Goal: Information Seeking & Learning: Learn about a topic

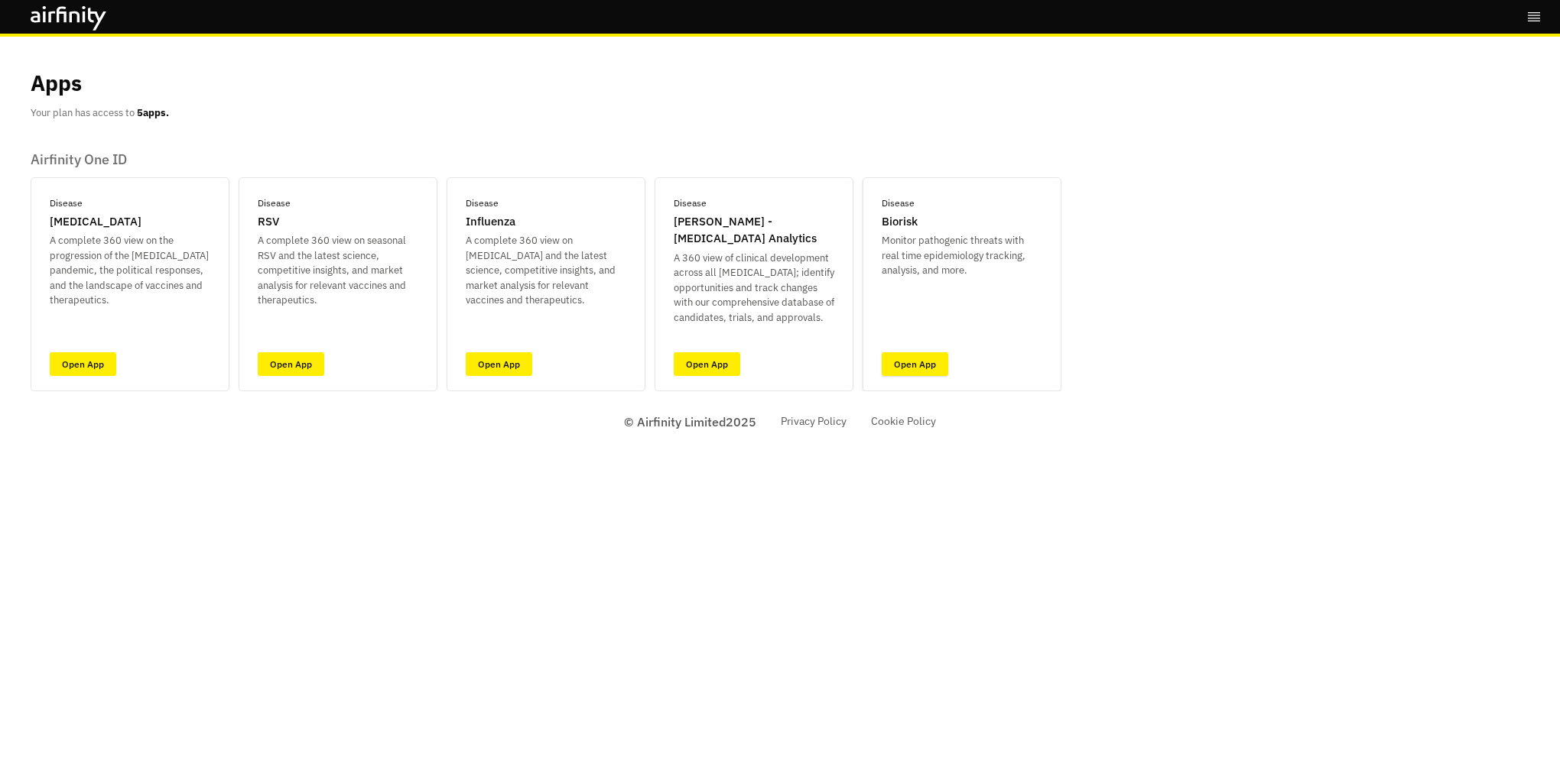
click at [927, 370] on link "Open App" at bounding box center [914, 364] width 66 height 24
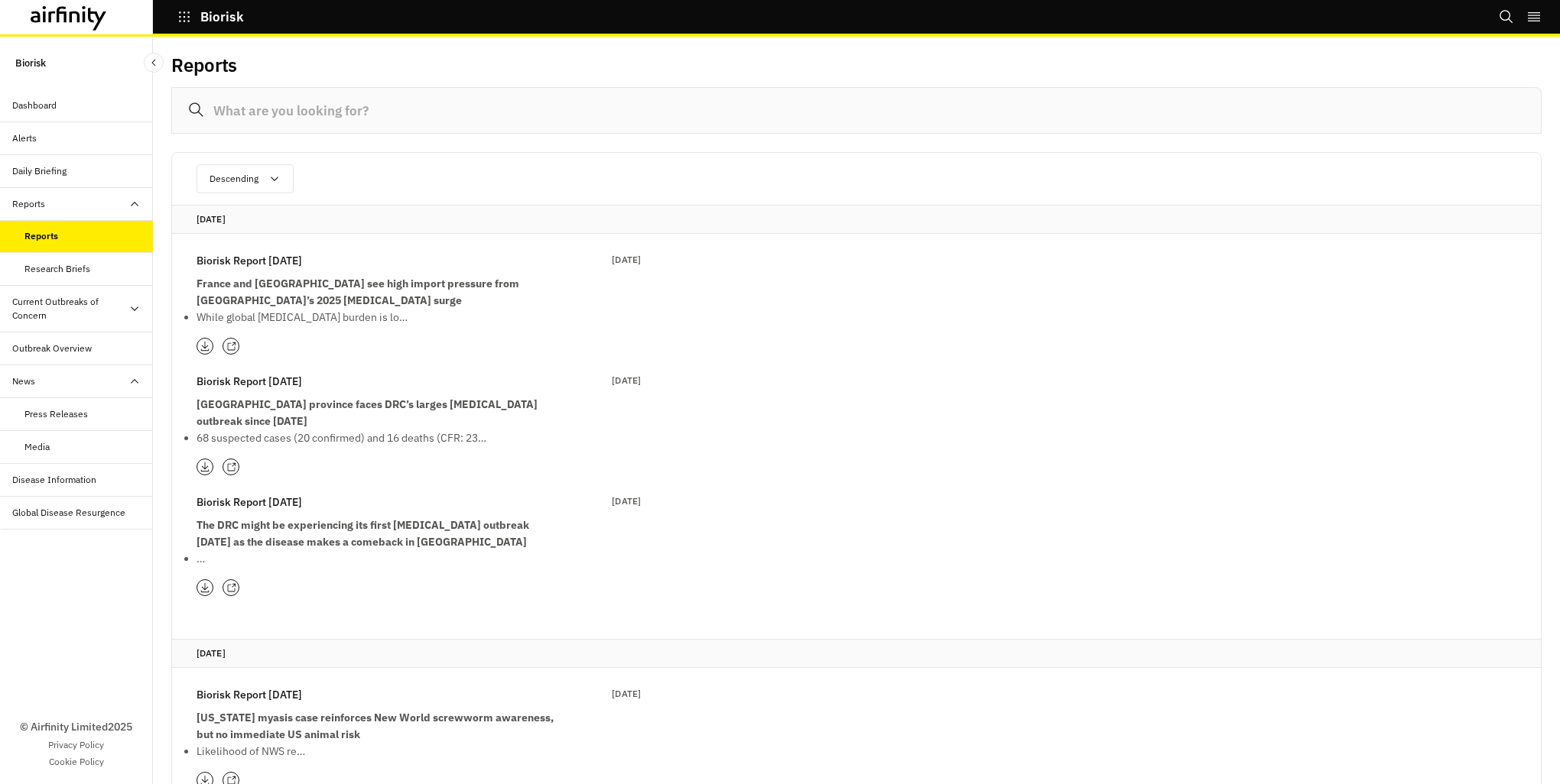
click at [470, 288] on strong "France and Italy see high import pressure from French Polynesia’s 2025 dengue s…" at bounding box center [357, 291] width 322 height 31
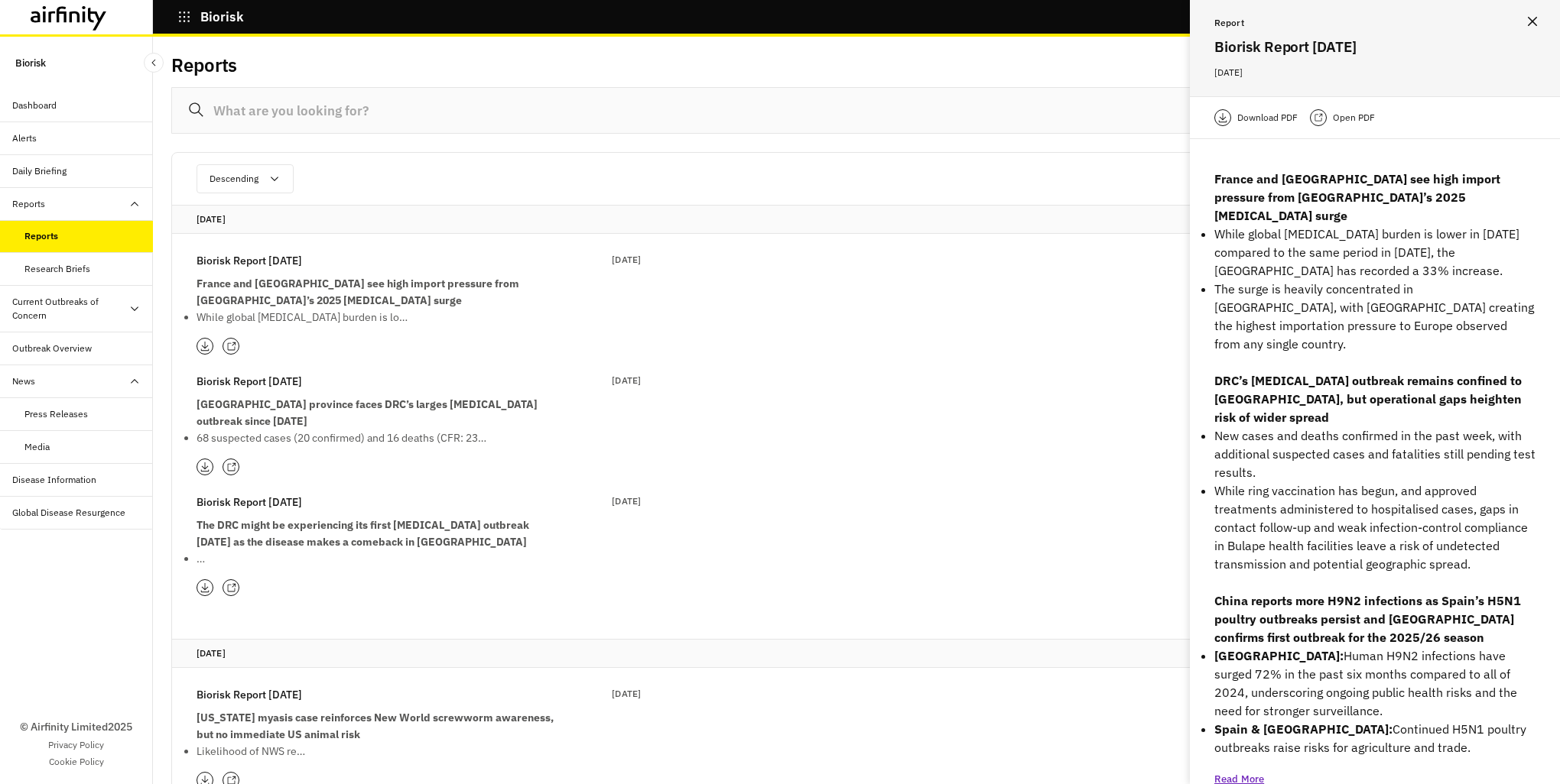
click at [206, 346] on icon at bounding box center [205, 346] width 8 height 9
